Goal: Check status: Check status

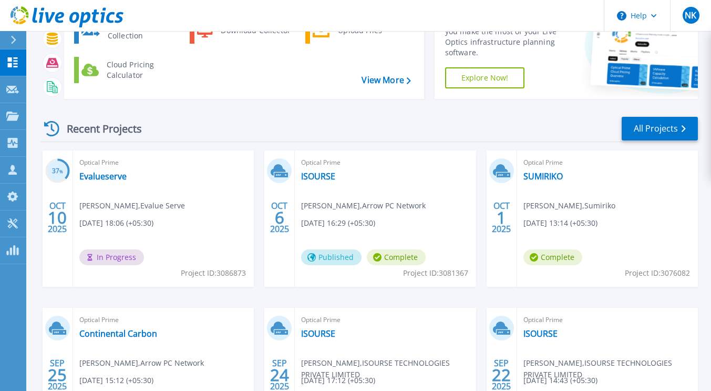
scroll to position [78, 0]
click at [113, 176] on link "Evalueserve" at bounding box center [102, 175] width 47 height 11
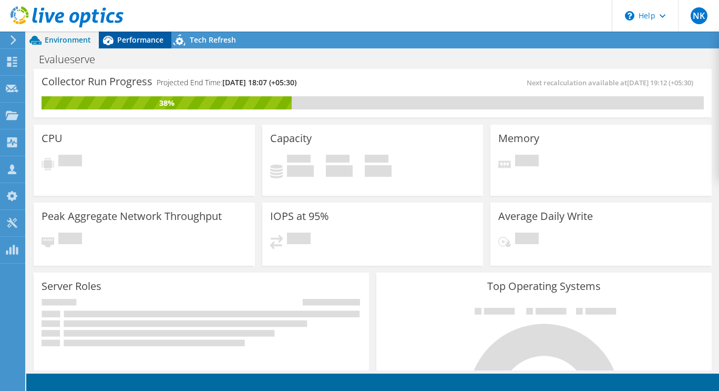
click at [125, 38] on span "Performance" at bounding box center [140, 40] width 46 height 10
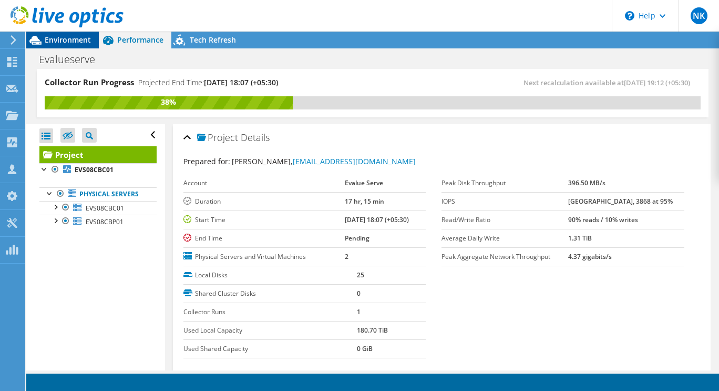
click at [73, 42] on span "Environment" at bounding box center [68, 40] width 46 height 10
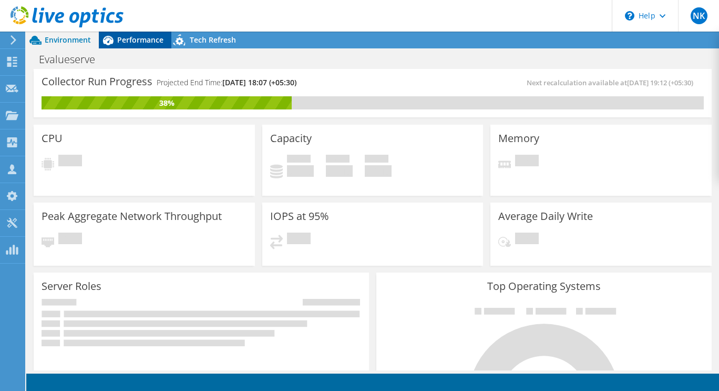
click at [136, 40] on span "Performance" at bounding box center [140, 40] width 46 height 10
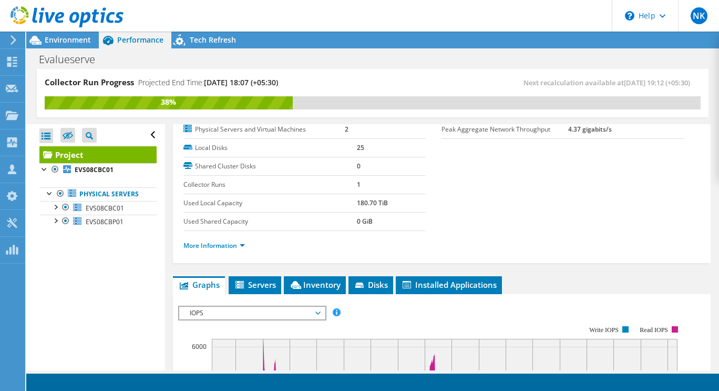
scroll to position [127, 0]
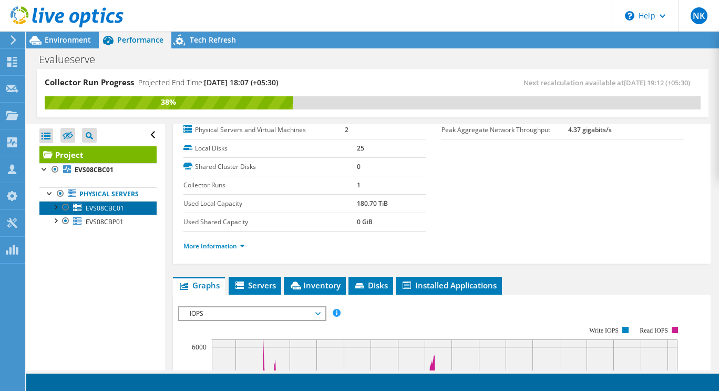
click at [91, 212] on span "EVS08CBC01" at bounding box center [105, 207] width 38 height 9
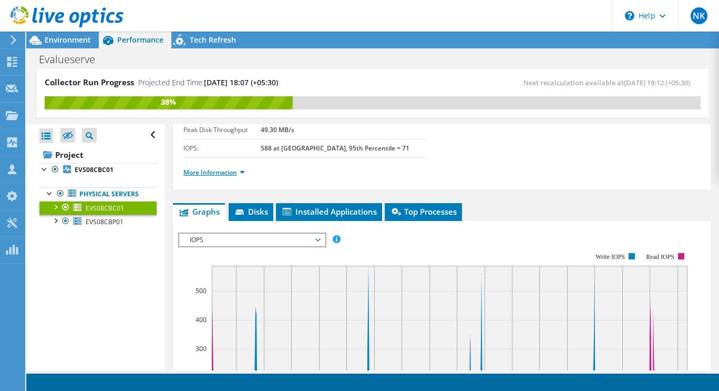
click at [242, 168] on link "More Information" at bounding box center [214, 172] width 62 height 9
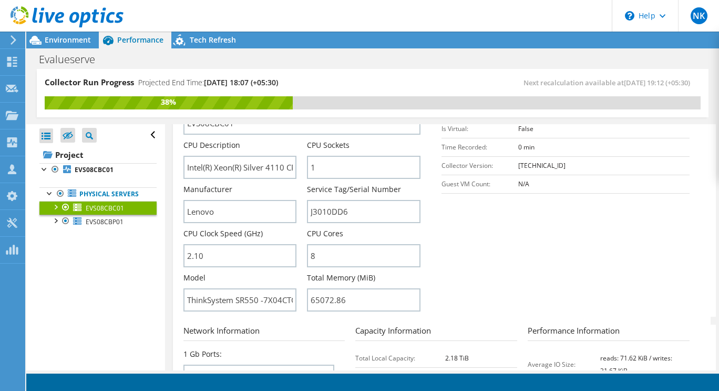
scroll to position [251, 0]
click at [55, 225] on div at bounding box center [55, 220] width 11 height 11
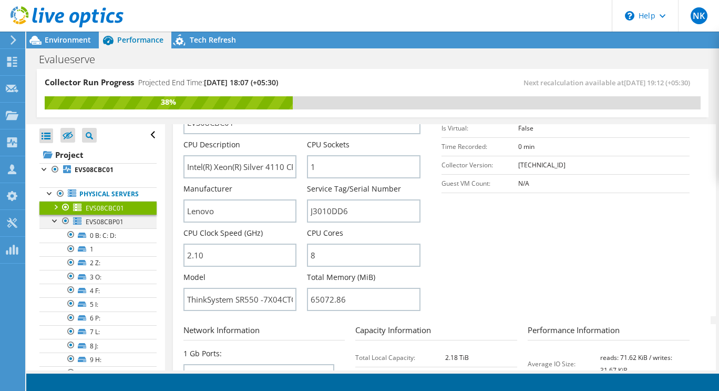
click at [55, 225] on div at bounding box center [55, 220] width 11 height 11
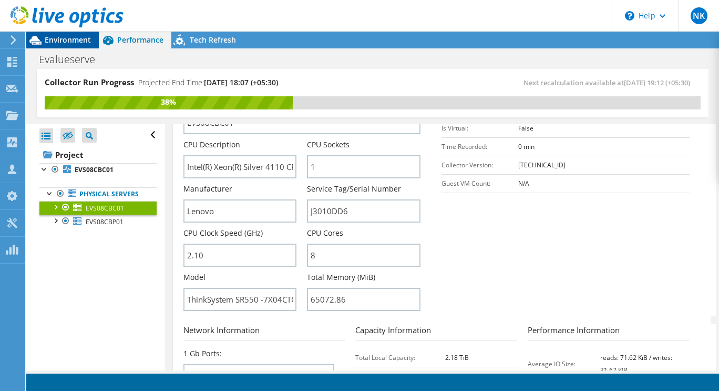
click at [62, 40] on span "Environment" at bounding box center [68, 40] width 46 height 10
